Goal: Navigation & Orientation: Find specific page/section

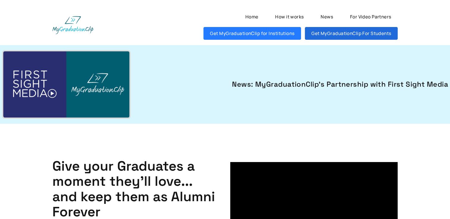
click at [347, 34] on link "Get MyGraduationClip For Students" at bounding box center [351, 33] width 93 height 13
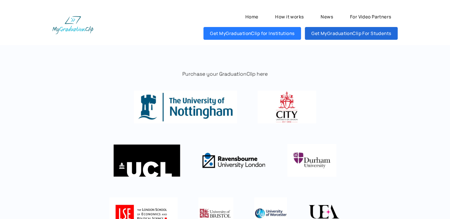
click at [320, 35] on link "Get MyGraduationClip For Students" at bounding box center [351, 33] width 93 height 13
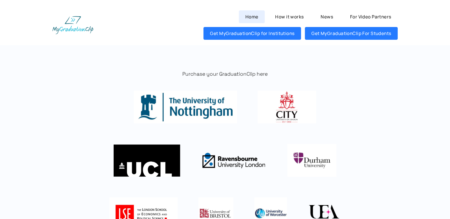
click at [253, 17] on link "Home" at bounding box center [252, 16] width 26 height 13
